Goal: Task Accomplishment & Management: Complete application form

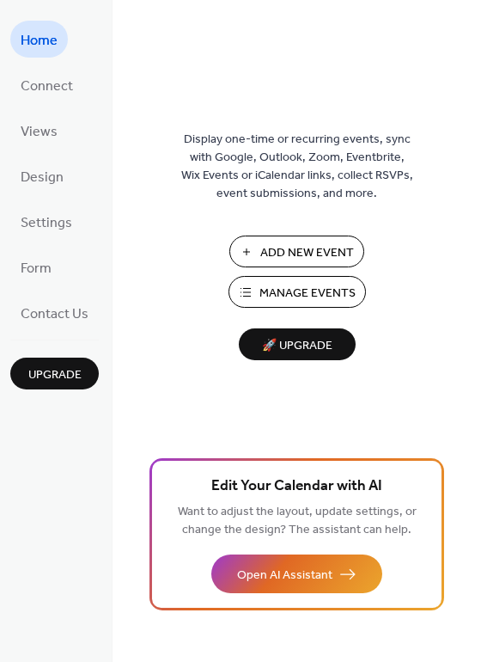
click at [316, 248] on span "Add New Event" at bounding box center [308, 253] width 94 height 18
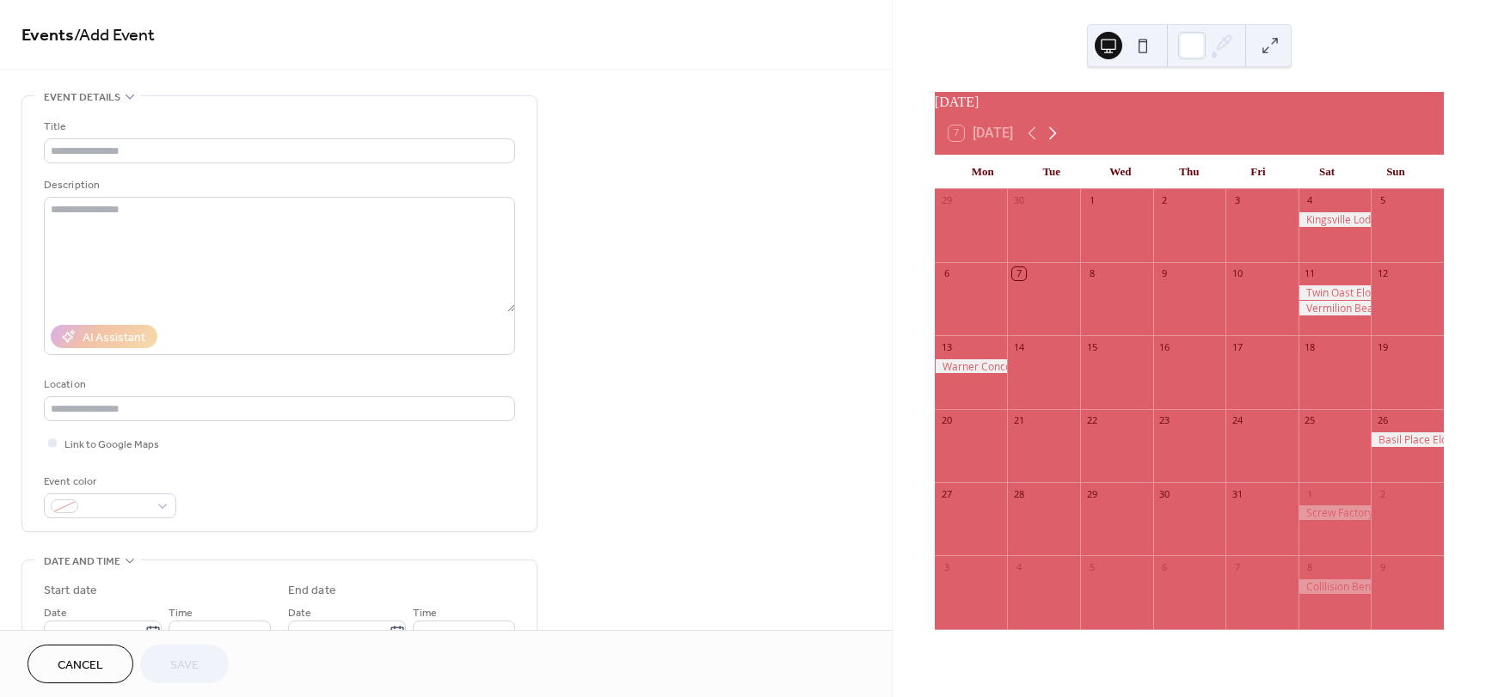
click at [1054, 144] on icon at bounding box center [1052, 133] width 21 height 21
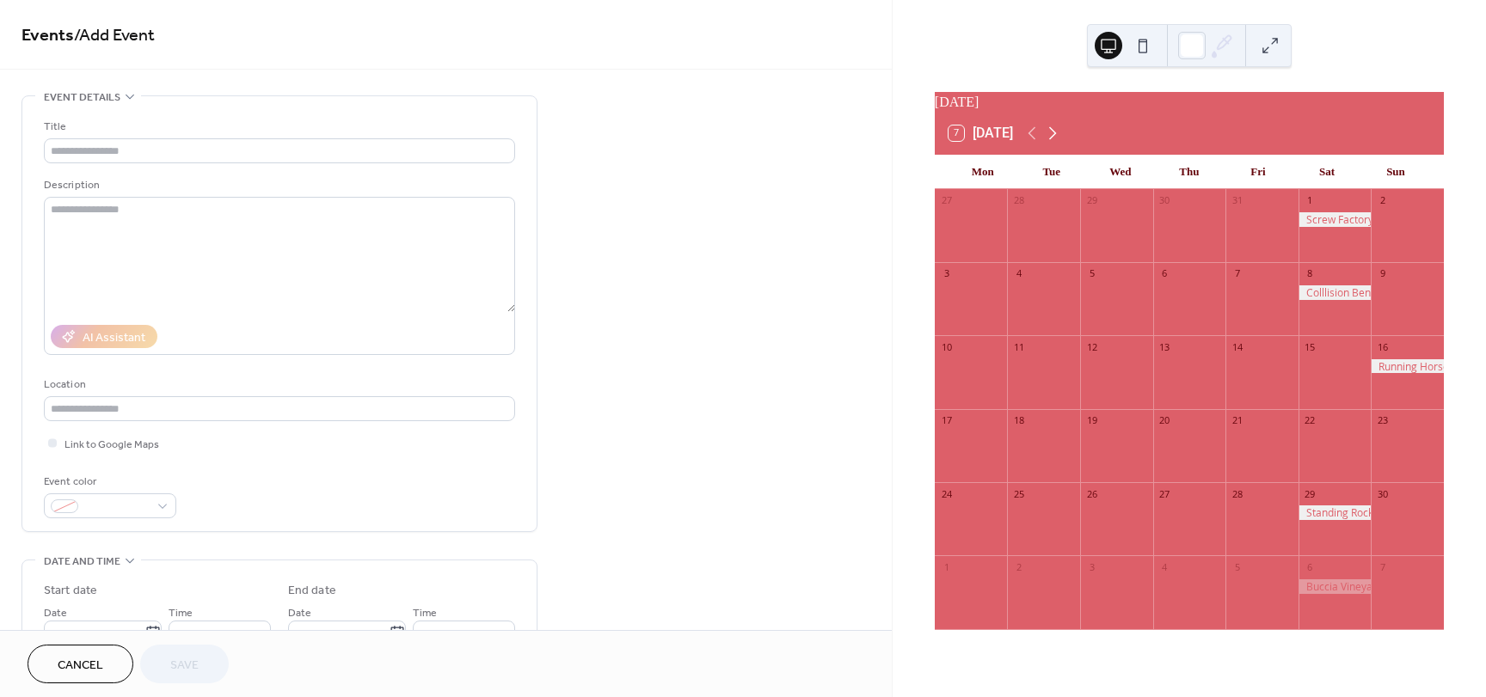
click at [1054, 144] on icon at bounding box center [1052, 133] width 21 height 21
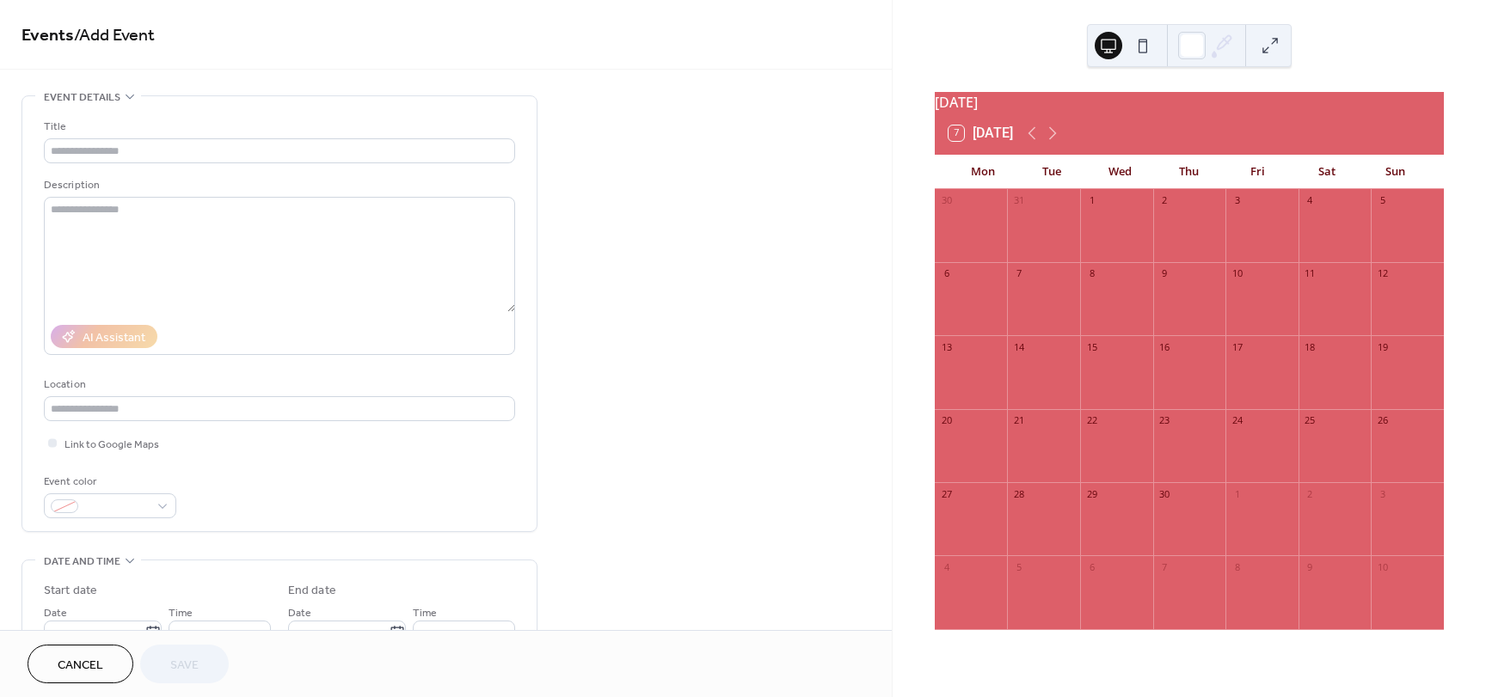
click at [1377, 448] on div at bounding box center [1406, 454] width 73 height 44
click at [191, 141] on input "text" at bounding box center [279, 150] width 471 height 25
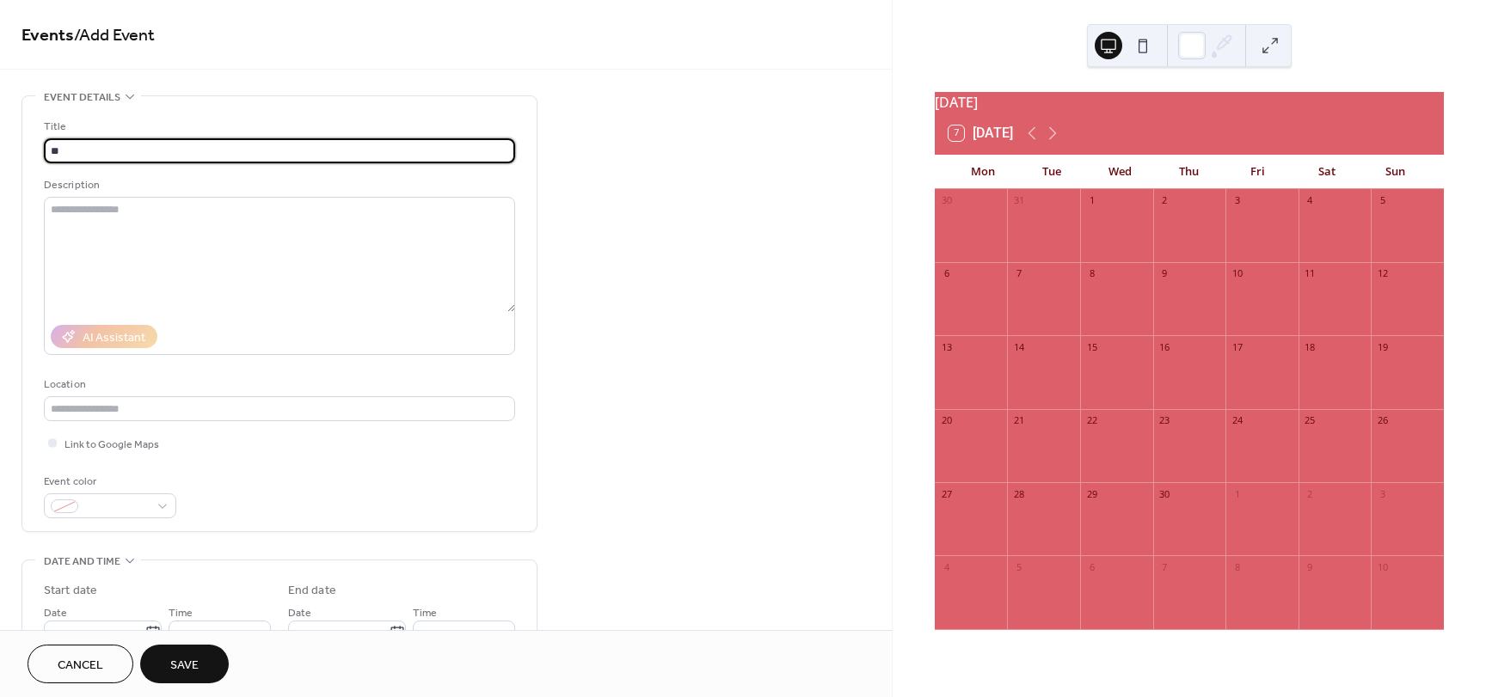
type input "*"
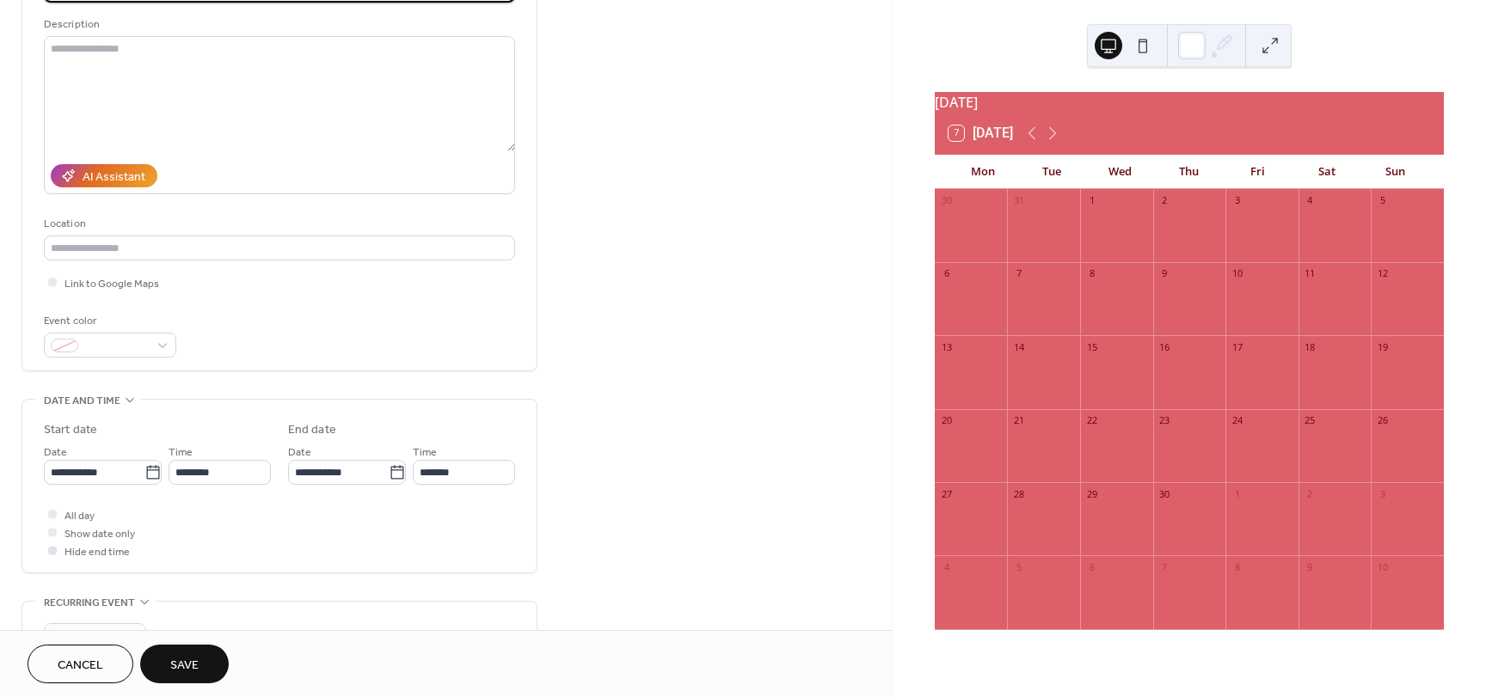
scroll to position [172, 0]
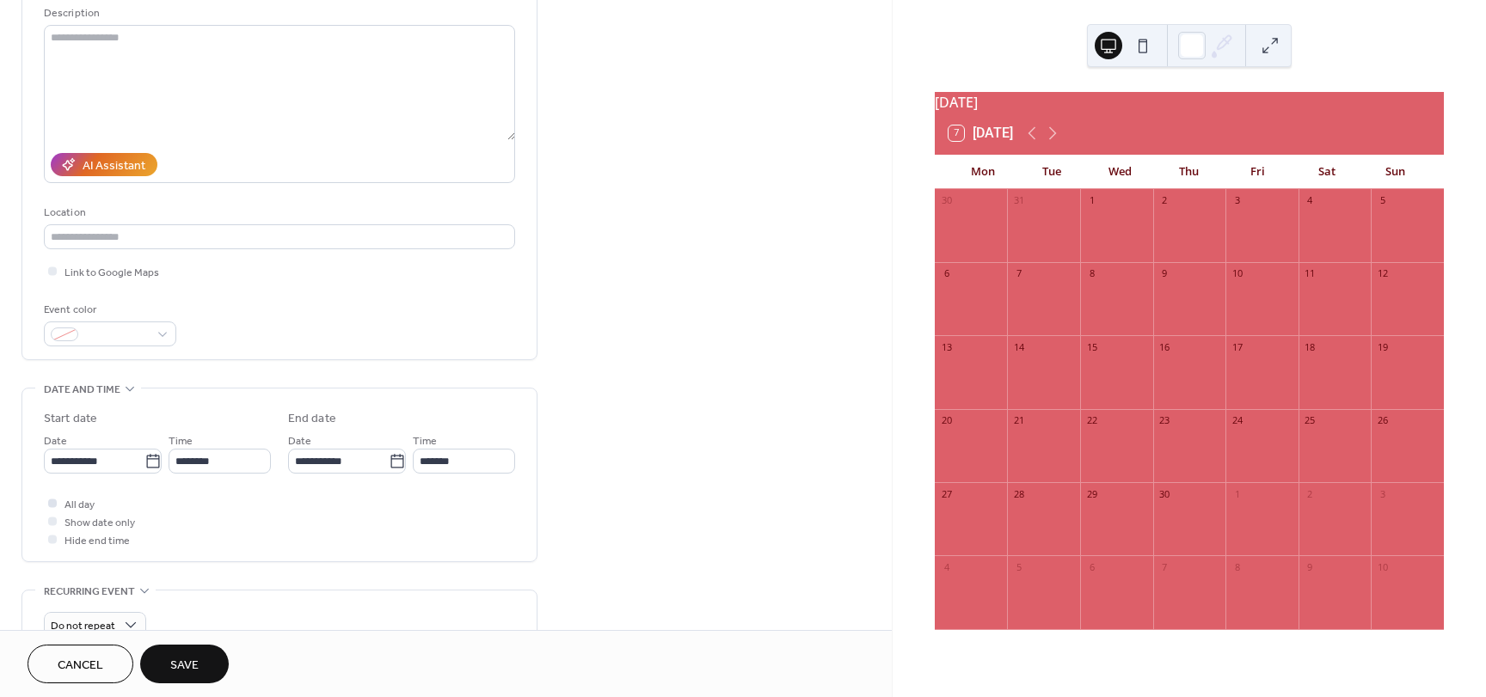
type input "**********"
click at [77, 507] on span "All day" at bounding box center [79, 505] width 30 height 18
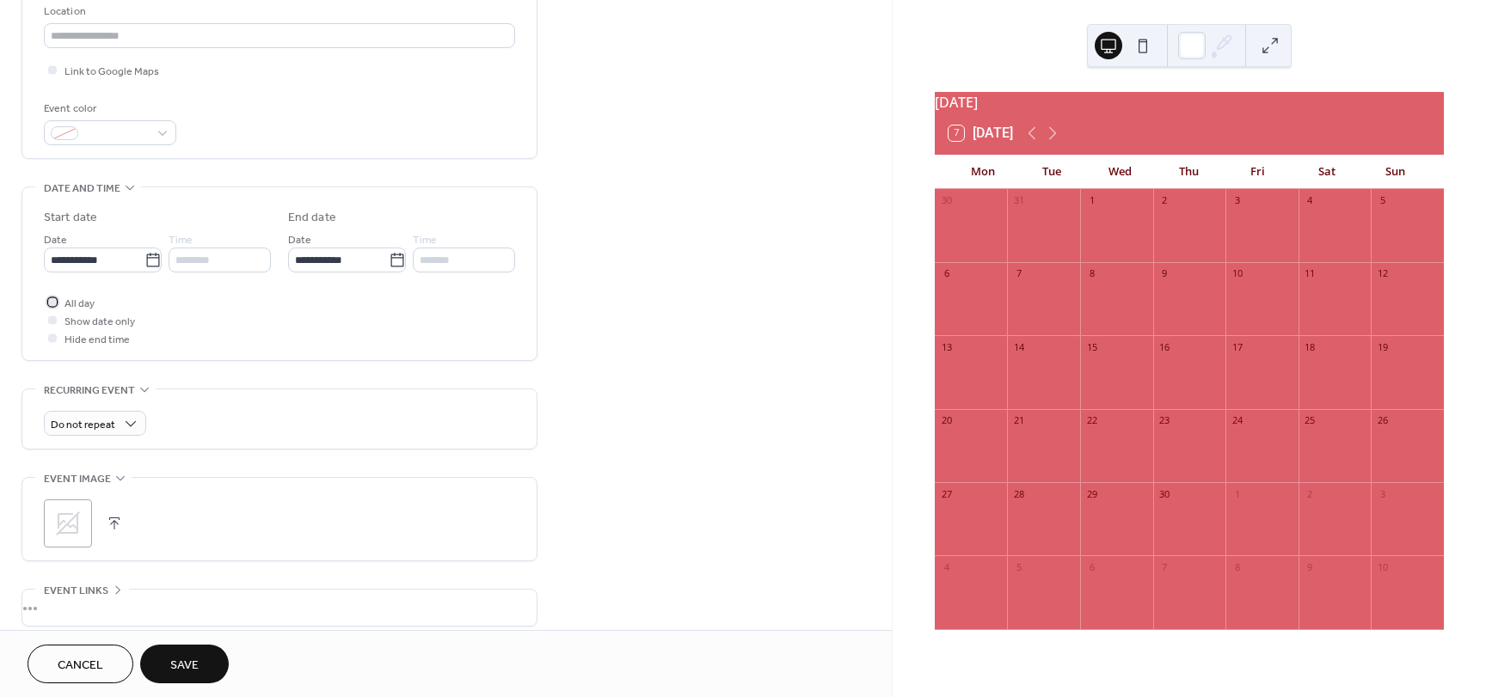
scroll to position [430, 0]
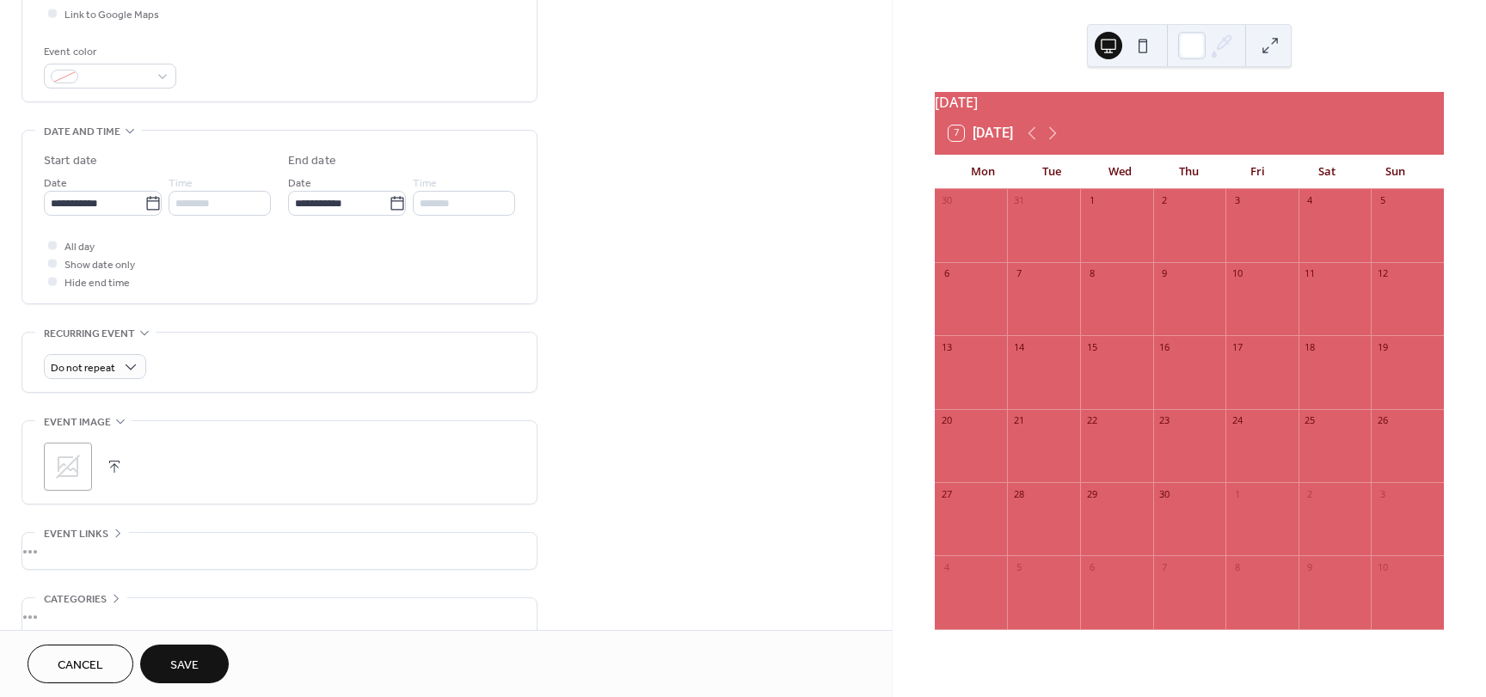
click at [206, 662] on button "Save" at bounding box center [184, 664] width 89 height 39
